Goal: Task Accomplishment & Management: Complete application form

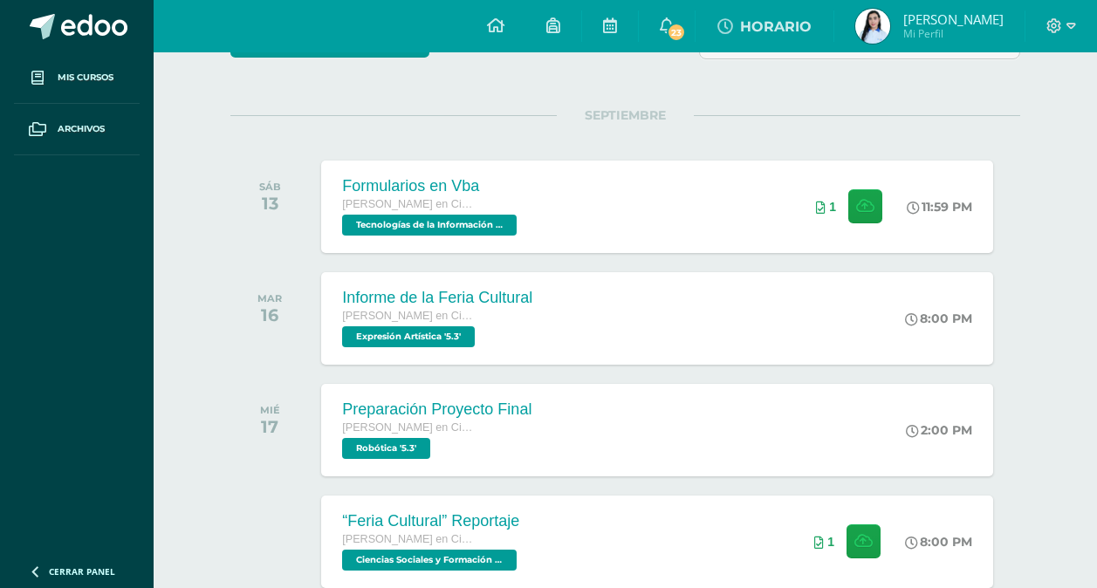
scroll to position [151, 0]
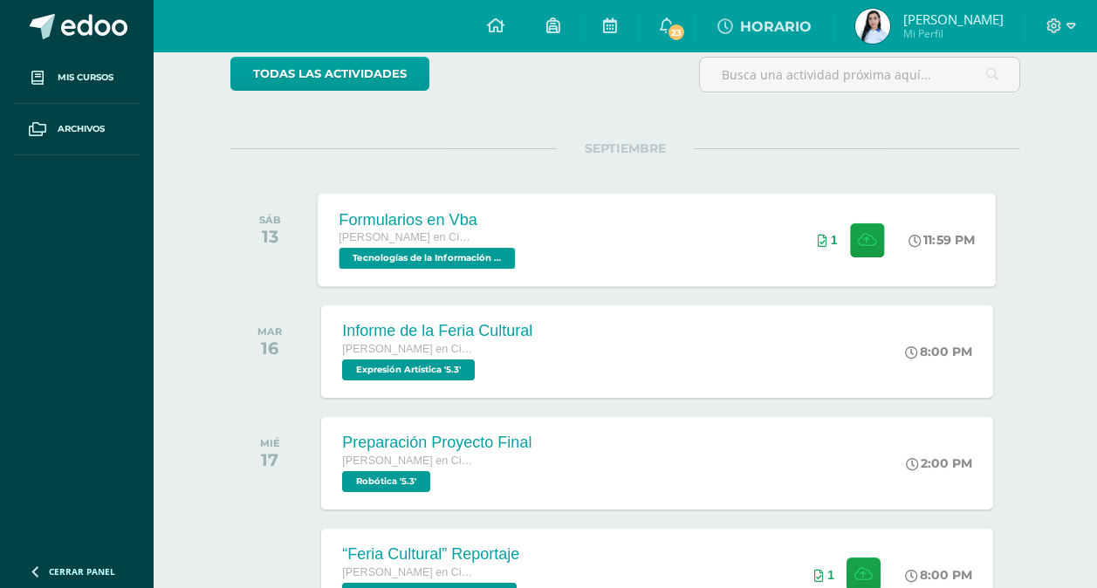
click at [501, 248] on span "Tecnologías de la Información y Comunicación 5 '5.3'" at bounding box center [428, 258] width 176 height 21
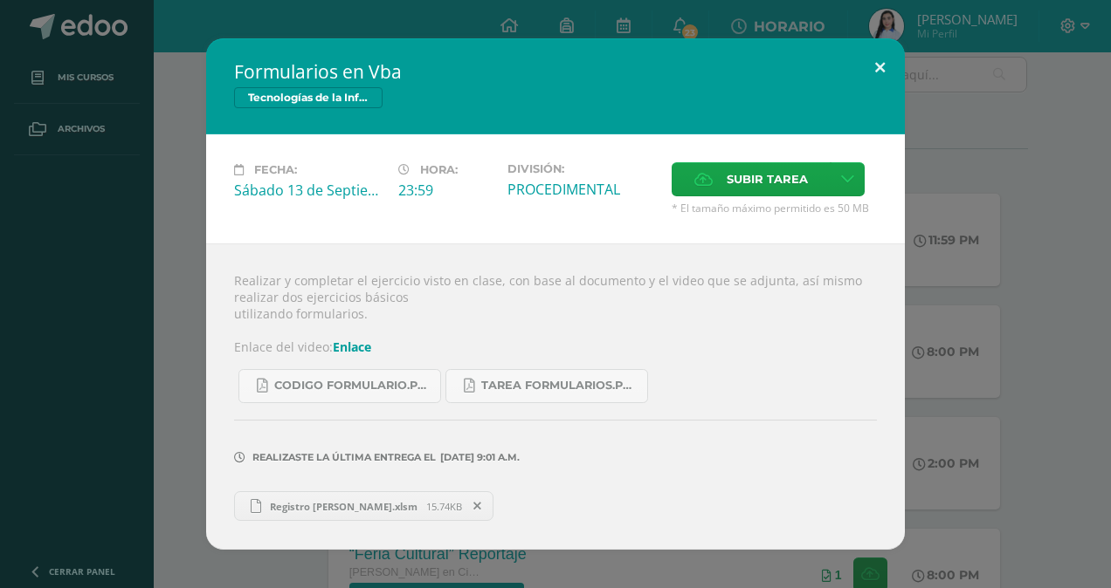
click at [889, 62] on button at bounding box center [880, 67] width 50 height 59
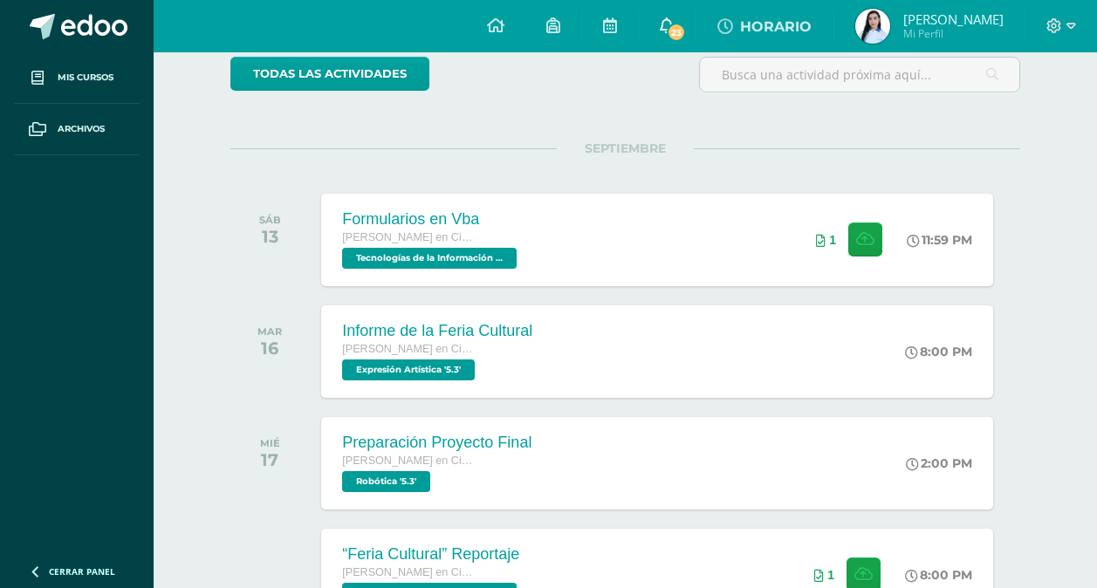
click at [684, 31] on link "23" at bounding box center [667, 26] width 56 height 52
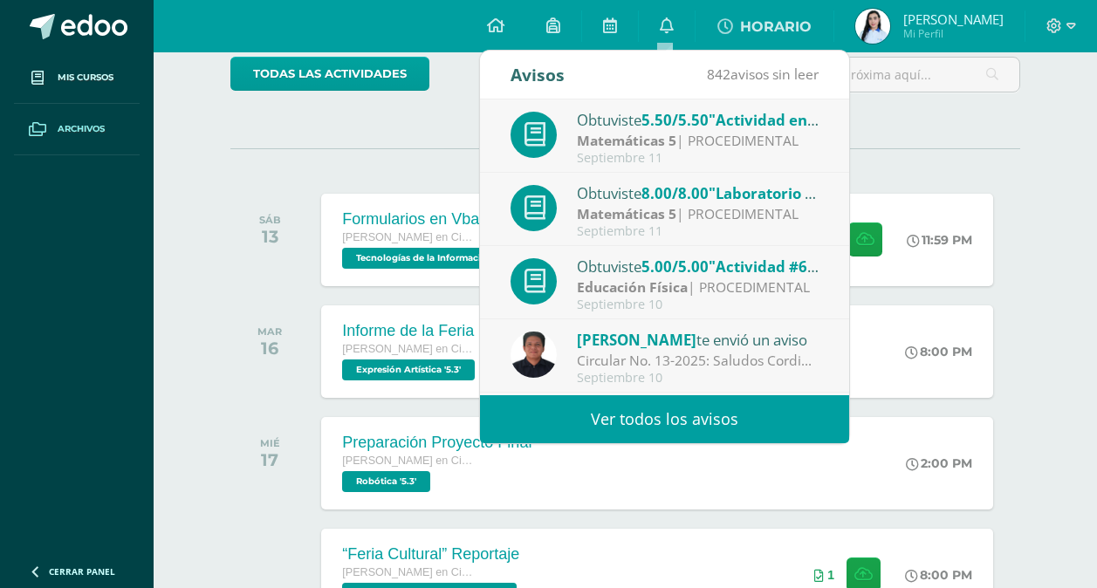
click at [52, 119] on span at bounding box center [37, 129] width 31 height 31
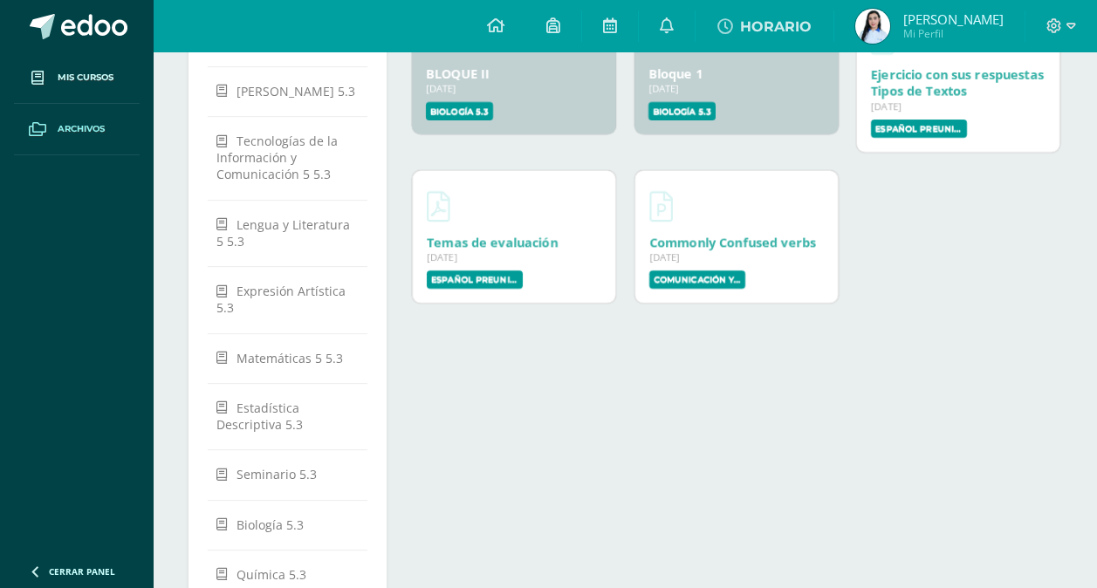
scroll to position [262, 0]
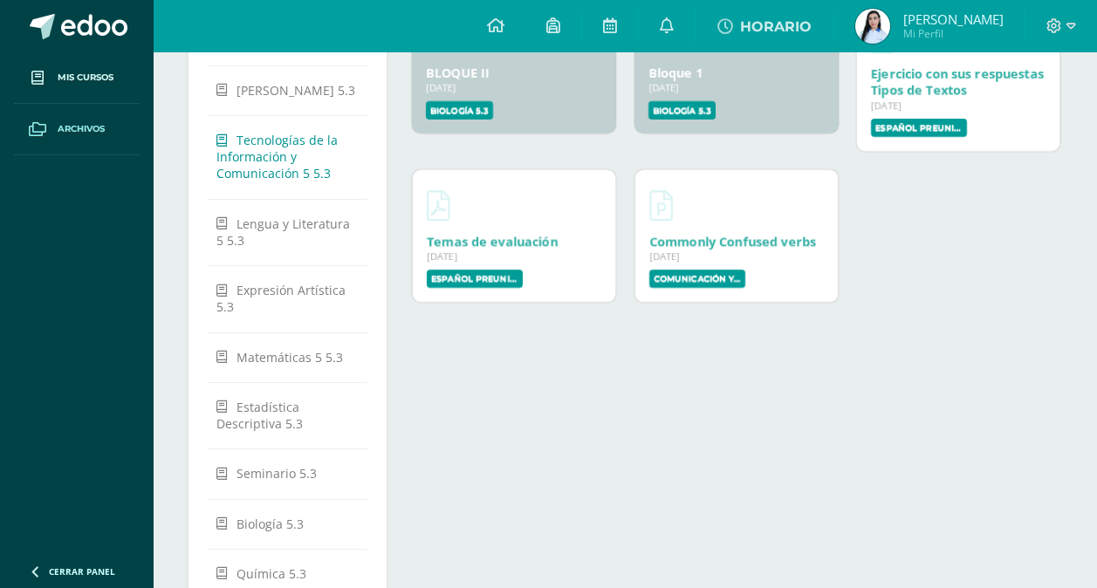
click at [265, 152] on span "Tecnologías de la Información y Comunicación 5 5.3" at bounding box center [277, 157] width 121 height 50
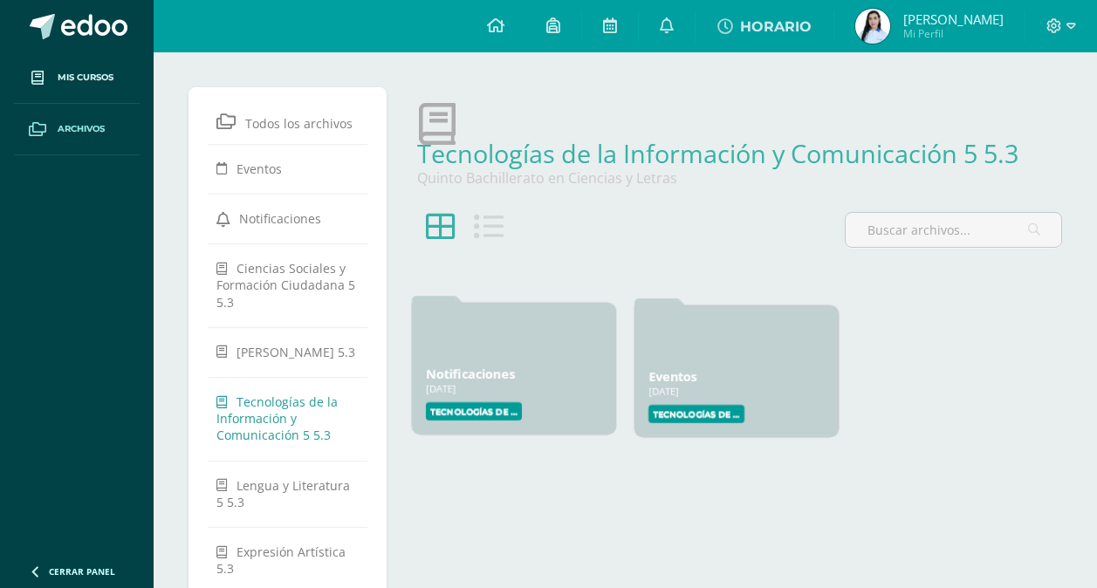
click at [483, 408] on label "Tecnologías de la Información y Comunicación 5" at bounding box center [474, 411] width 96 height 18
click at [463, 375] on link "Notificaciones" at bounding box center [470, 374] width 89 height 17
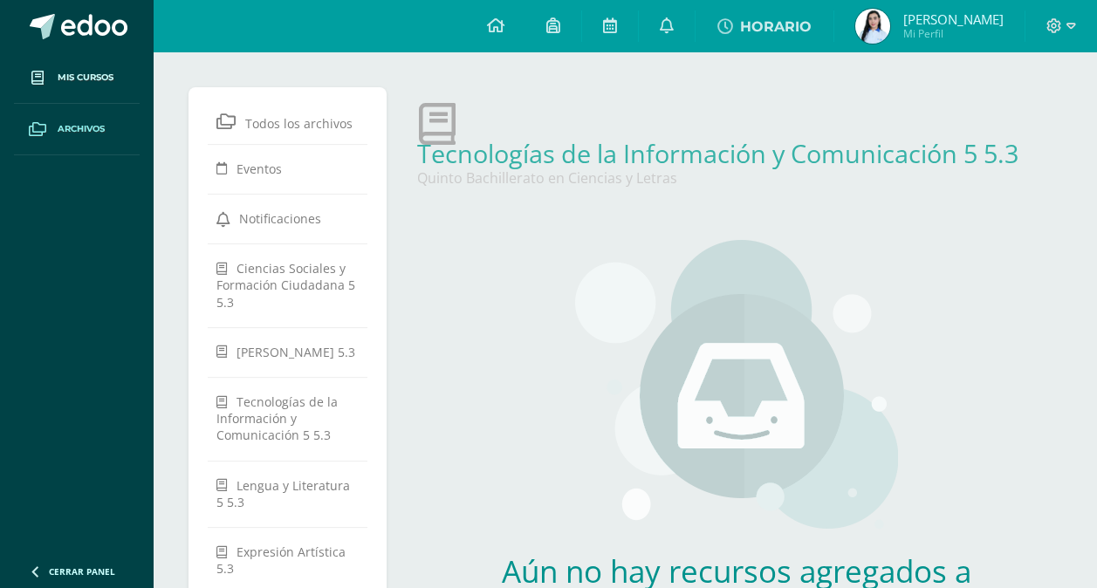
click at [72, 133] on span "Archivos" at bounding box center [81, 129] width 47 height 14
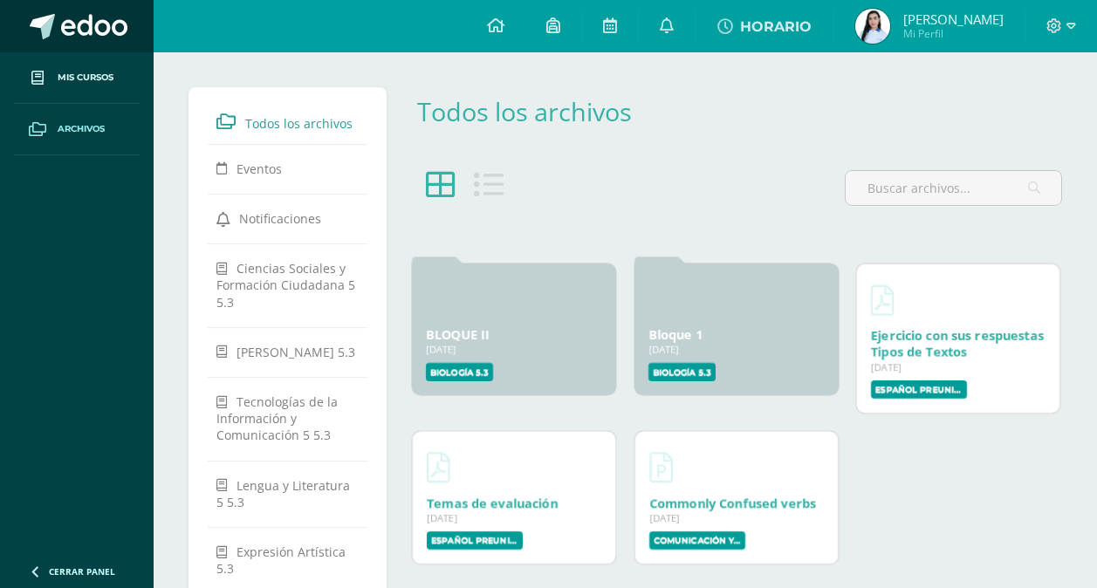
click at [87, 21] on span at bounding box center [94, 27] width 66 height 26
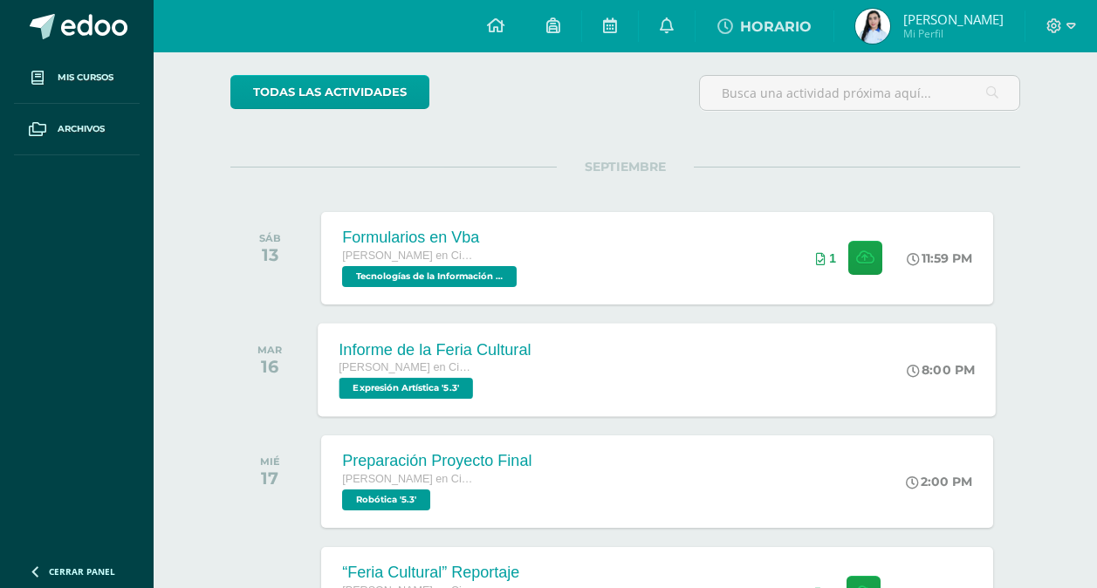
scroll to position [175, 0]
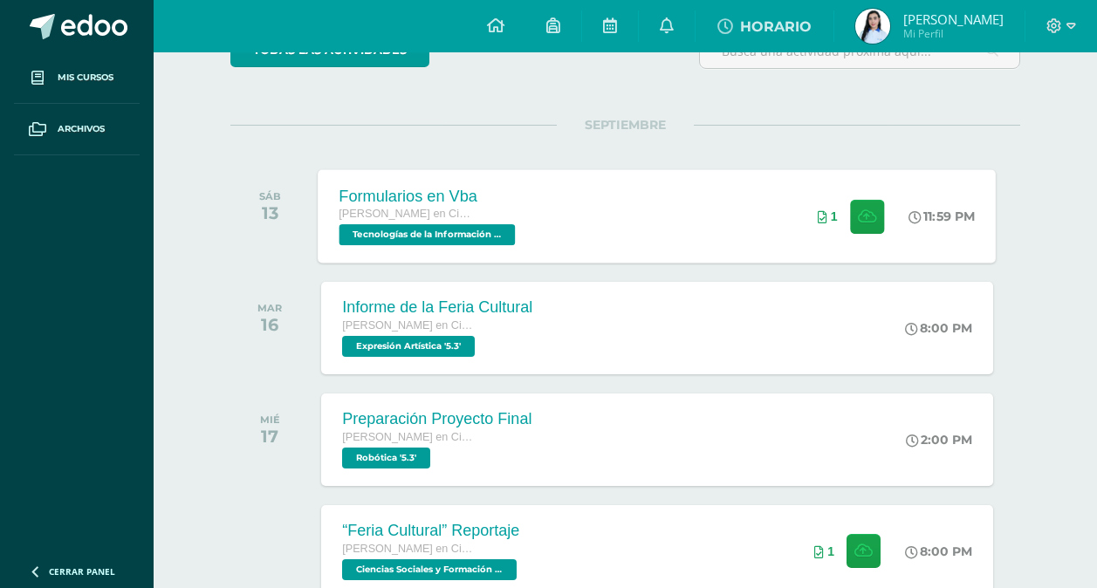
click at [516, 202] on div "Formularios en Vba" at bounding box center [430, 196] width 181 height 18
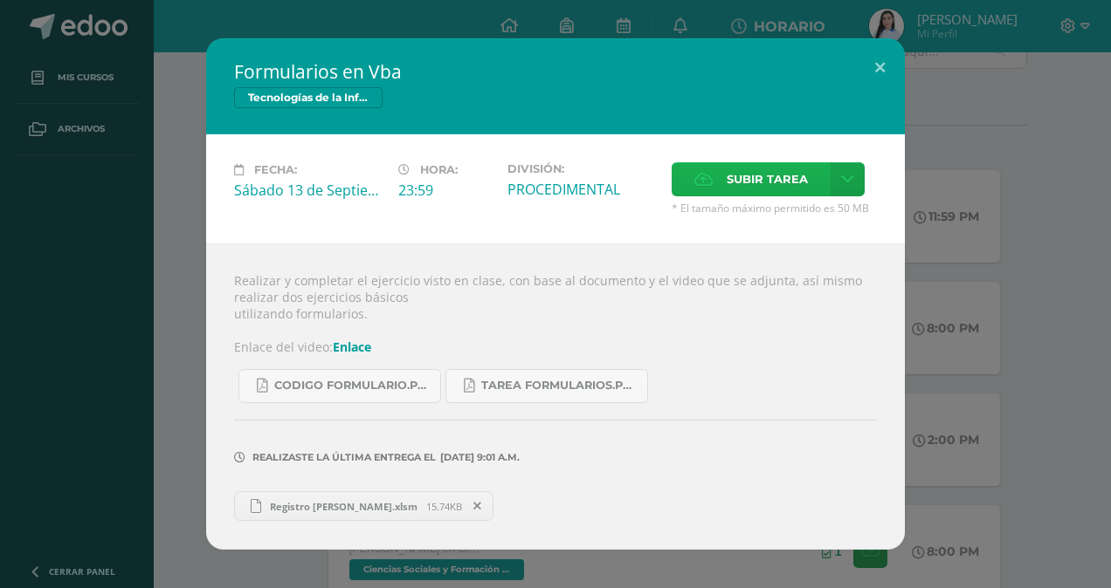
click at [768, 186] on span "Subir tarea" at bounding box center [766, 179] width 81 height 32
click at [0, 0] on input "Subir tarea" at bounding box center [0, 0] width 0 height 0
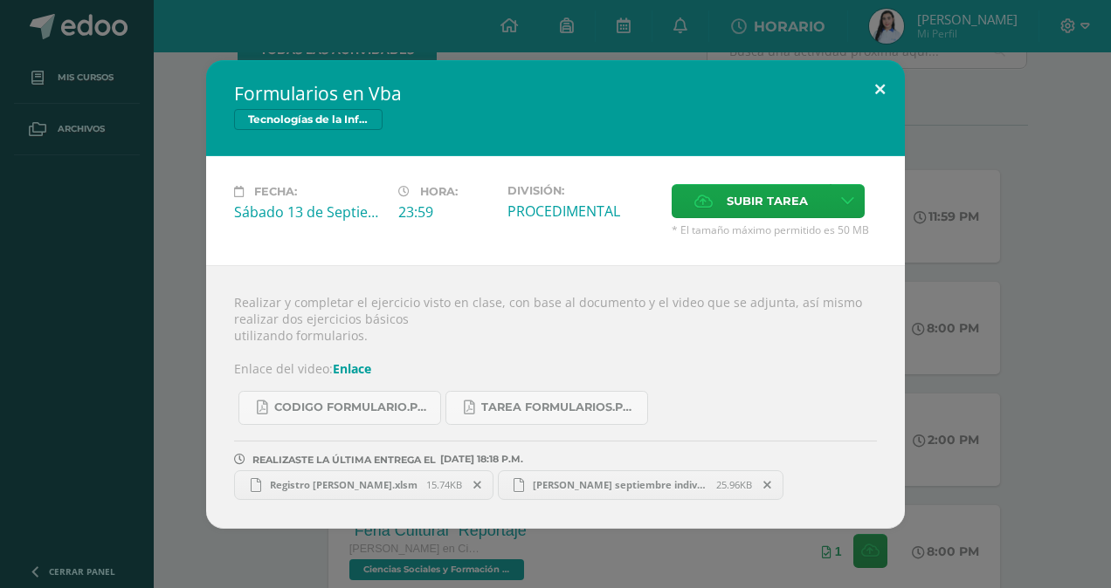
click at [884, 83] on button at bounding box center [880, 89] width 50 height 59
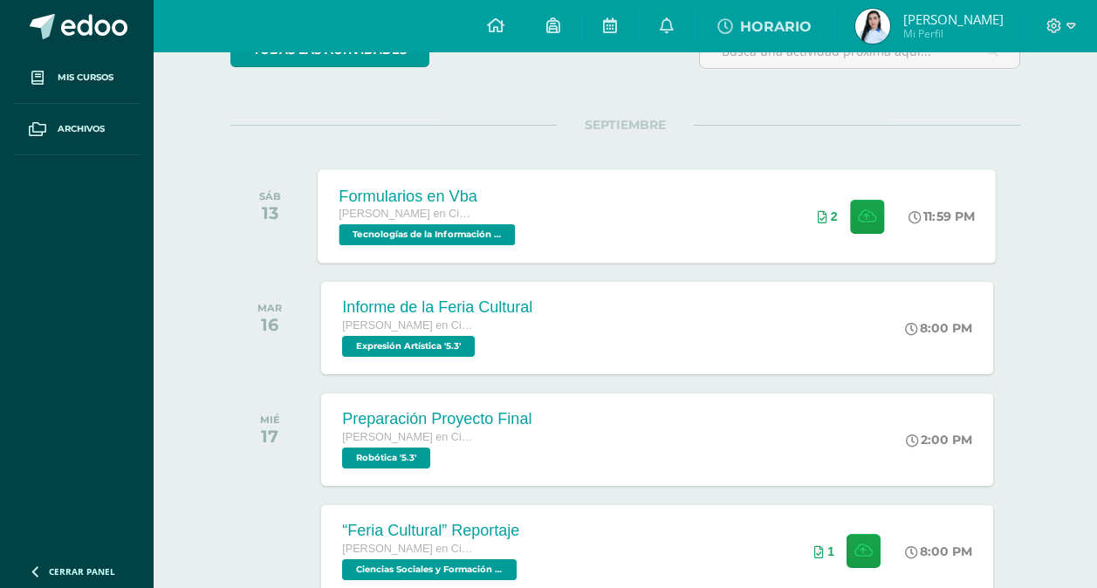
click at [611, 241] on div "Formularios en Vba [PERSON_NAME] en Ciencias y Letras Tecnologías de la Informa…" at bounding box center [658, 215] width 678 height 93
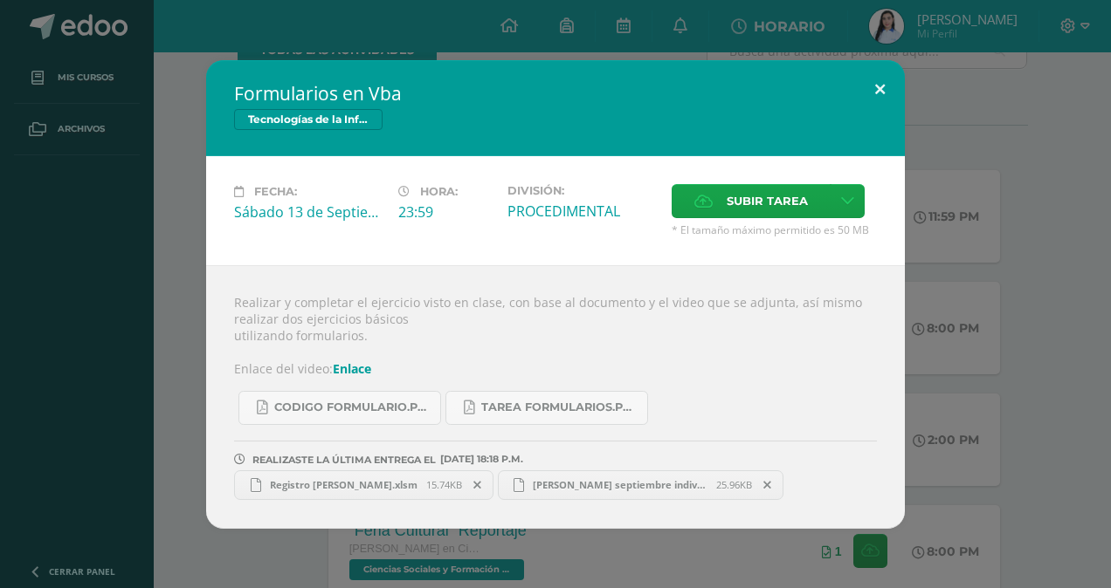
click at [885, 88] on button at bounding box center [880, 89] width 50 height 59
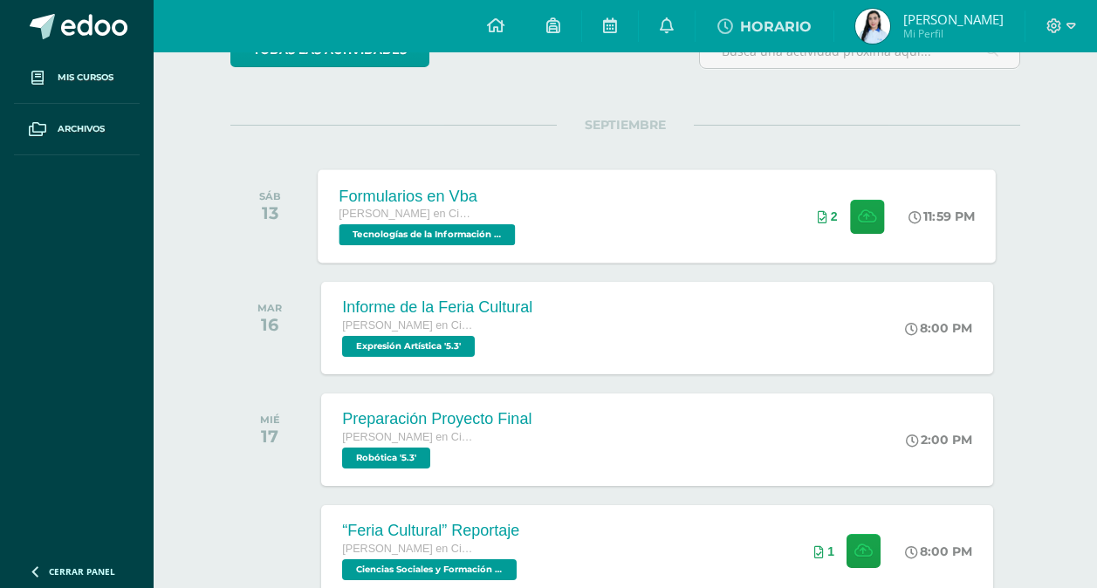
click at [655, 229] on div "Formularios en Vba [PERSON_NAME] en Ciencias y Letras Tecnologías de la Informa…" at bounding box center [658, 215] width 678 height 93
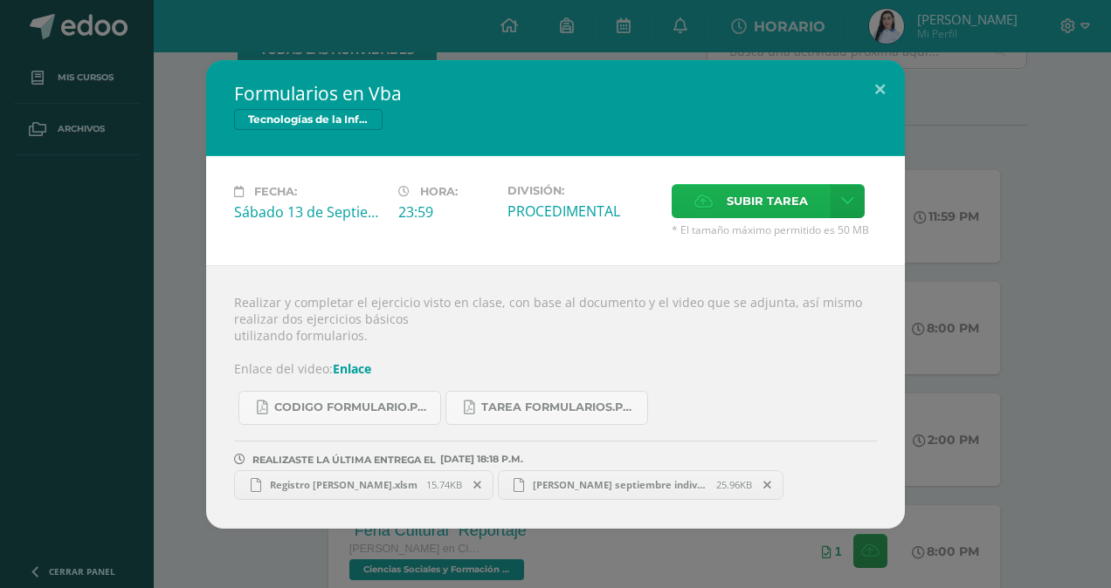
click at [769, 210] on span "Subir tarea" at bounding box center [766, 201] width 81 height 32
click at [0, 0] on input "Subir tarea" at bounding box center [0, 0] width 0 height 0
click at [895, 79] on button at bounding box center [880, 89] width 50 height 59
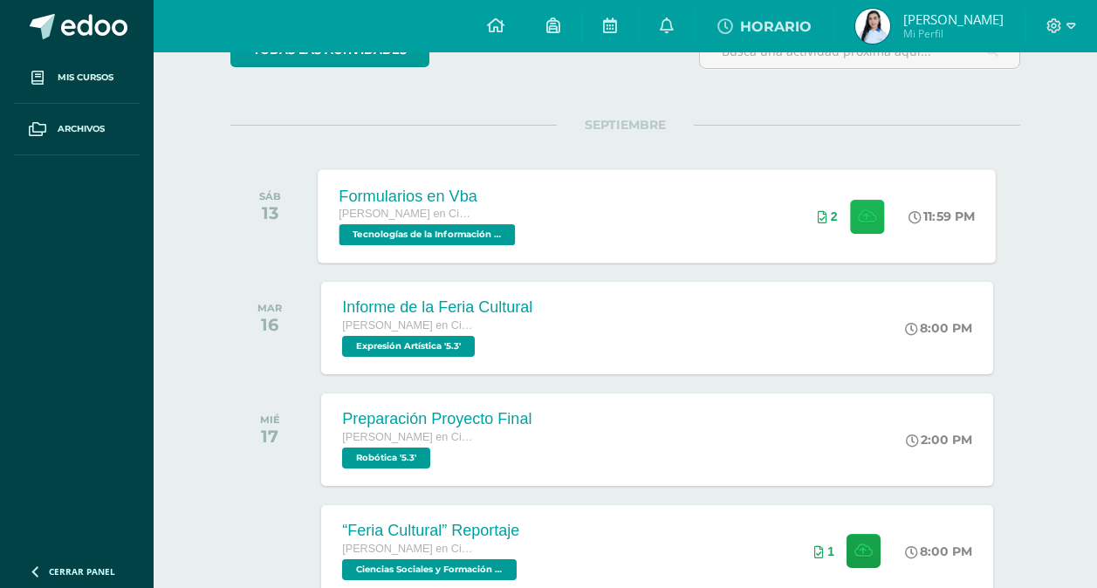
click at [850, 210] on button at bounding box center [867, 216] width 34 height 34
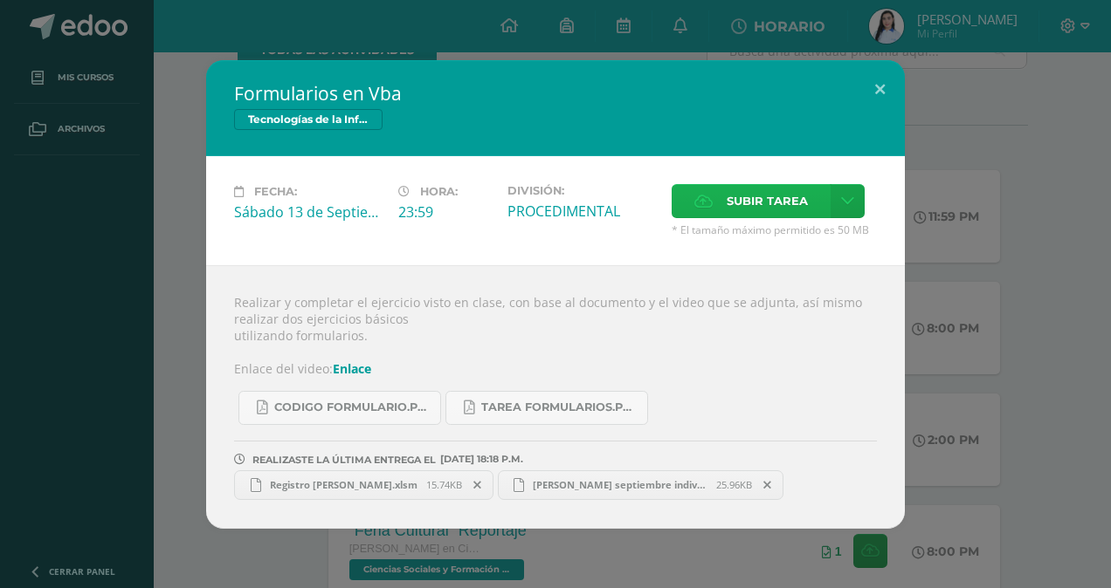
click at [767, 202] on span "Subir tarea" at bounding box center [766, 201] width 81 height 32
click at [0, 0] on input "Subir tarea" at bounding box center [0, 0] width 0 height 0
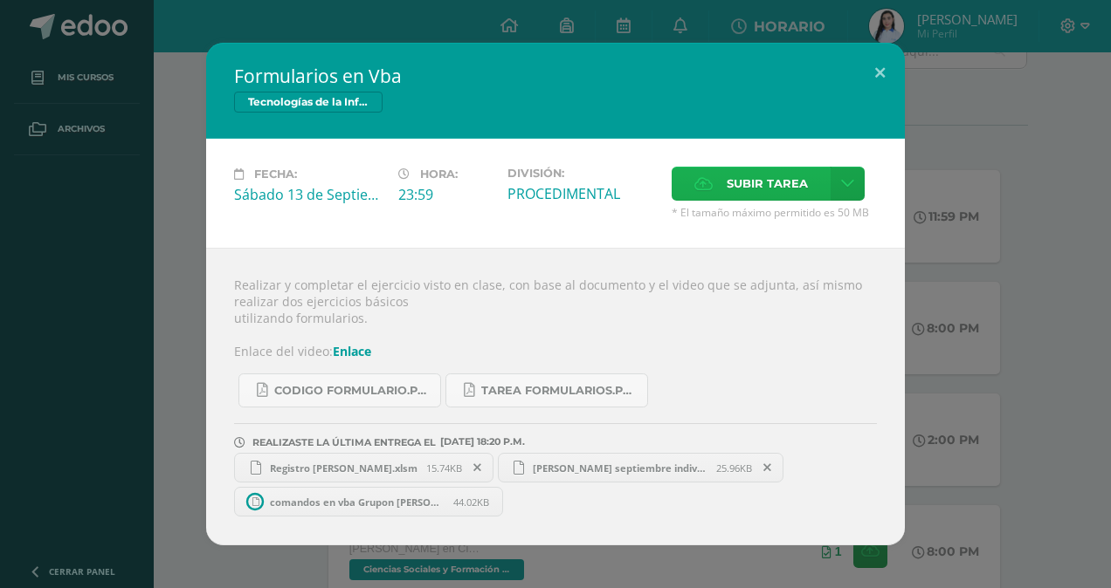
click at [712, 195] on label "Subir tarea" at bounding box center [750, 184] width 159 height 34
click at [0, 0] on input "Subir tarea" at bounding box center [0, 0] width 0 height 0
click at [512, 502] on span at bounding box center [505, 501] width 30 height 19
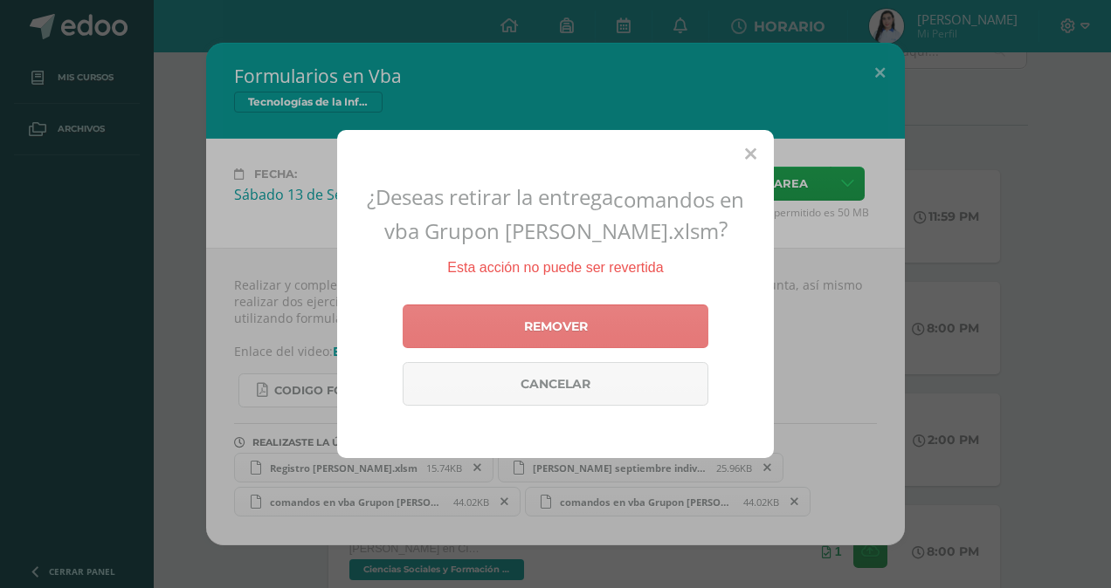
click at [508, 319] on link "Remover" at bounding box center [555, 327] width 306 height 44
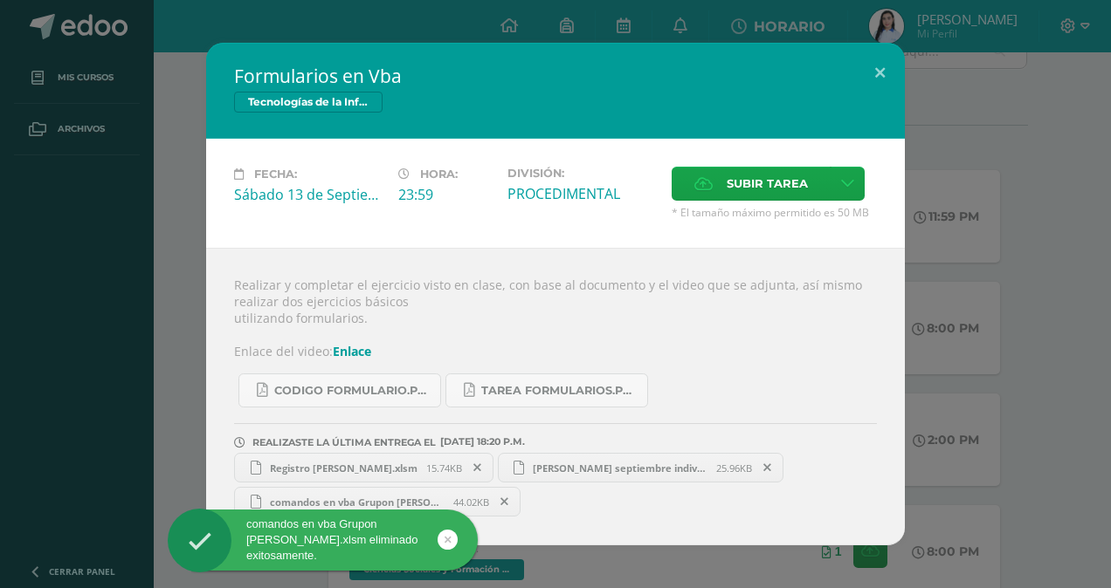
click at [733, 203] on div "Subir tarea" at bounding box center [773, 186] width 205 height 38
click at [731, 198] on span "Subir tarea" at bounding box center [766, 184] width 81 height 32
click at [0, 0] on input "Subir tarea" at bounding box center [0, 0] width 0 height 0
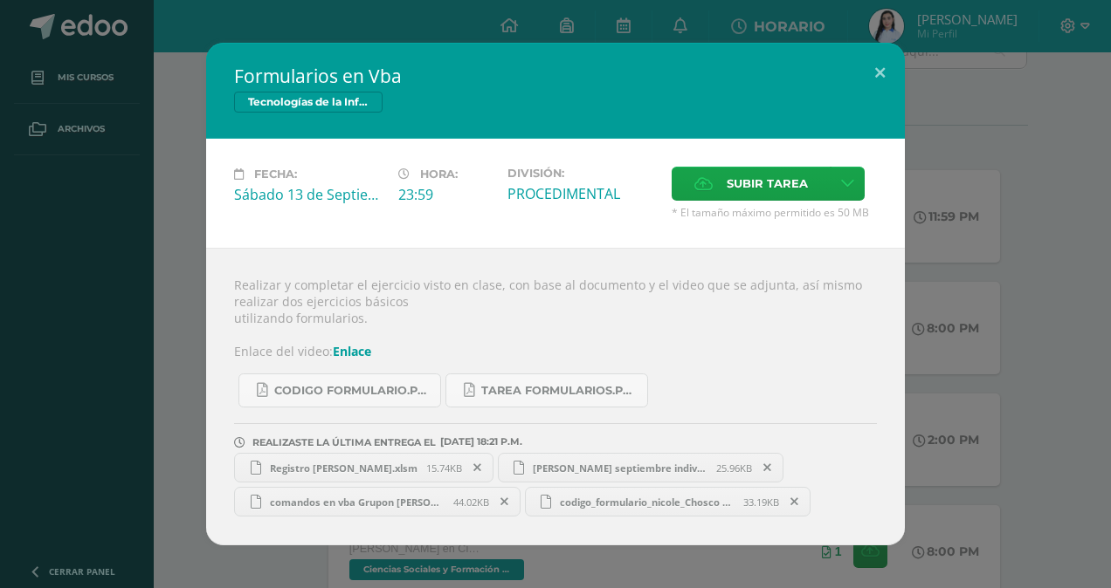
click at [774, 471] on span at bounding box center [768, 467] width 30 height 19
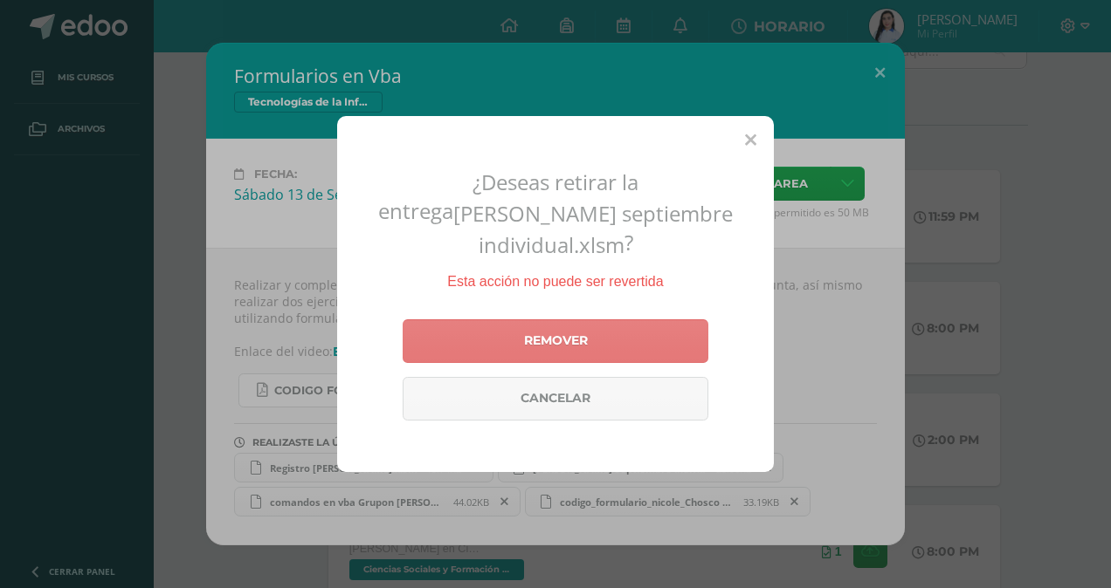
click at [636, 338] on link "Remover" at bounding box center [555, 342] width 306 height 44
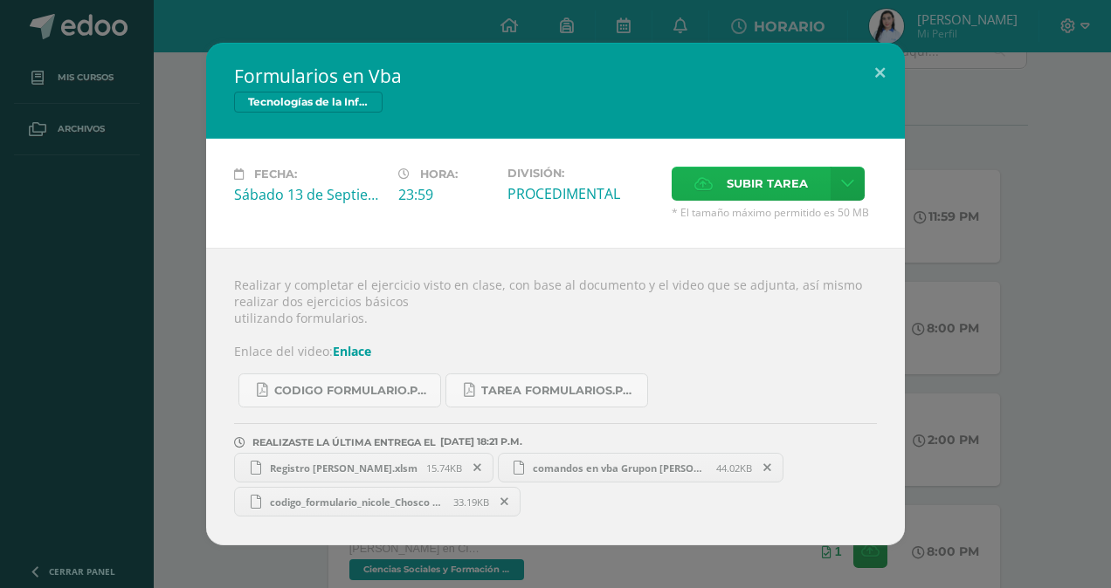
click at [733, 190] on span "Subir tarea" at bounding box center [766, 184] width 81 height 32
click at [0, 0] on input "Subir tarea" at bounding box center [0, 0] width 0 height 0
click at [702, 512] on link "[PERSON_NAME] septiembre individual formulario.xlsm 25.98KB" at bounding box center [668, 502] width 286 height 30
click at [891, 65] on button at bounding box center [880, 72] width 50 height 59
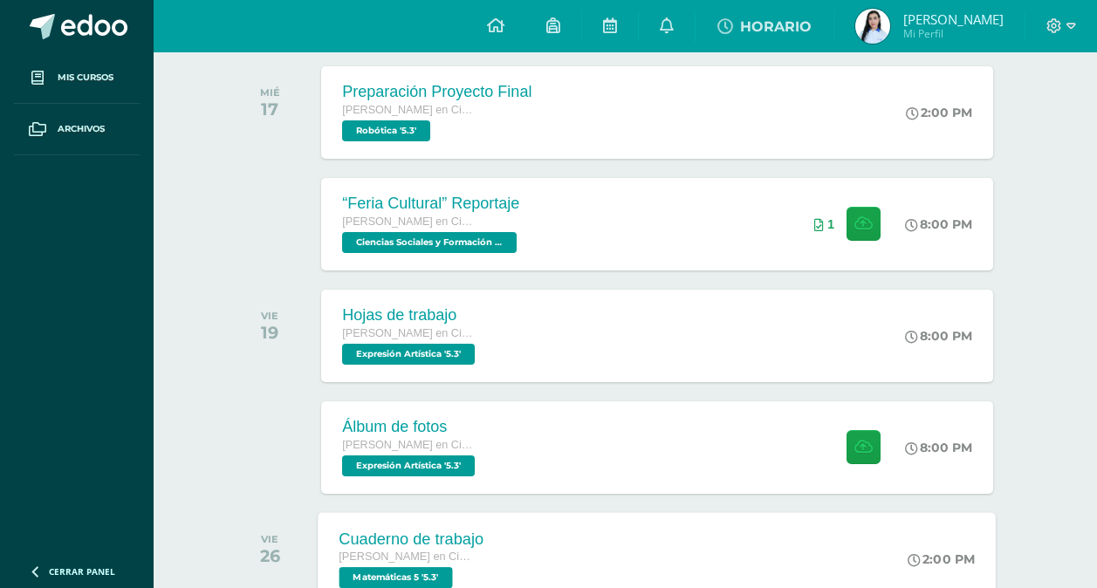
scroll to position [500, 0]
